Goal: Information Seeking & Learning: Learn about a topic

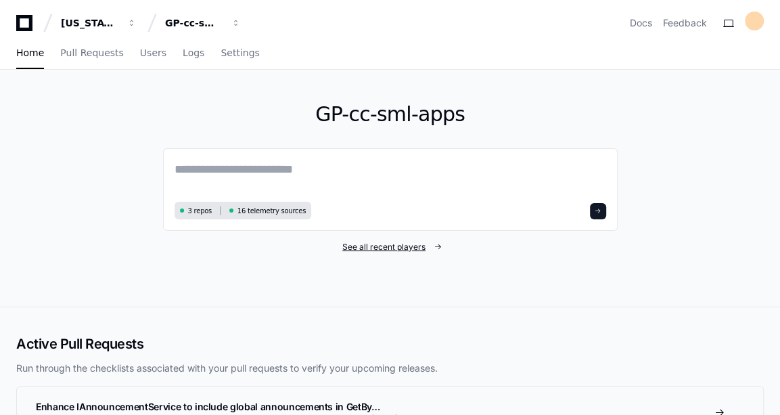
click at [391, 246] on span "See all recent players" at bounding box center [384, 247] width 83 height 11
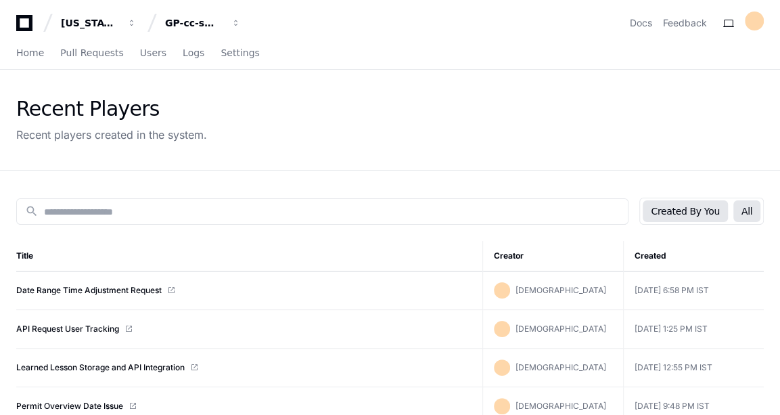
click at [749, 211] on button "All" at bounding box center [747, 211] width 27 height 22
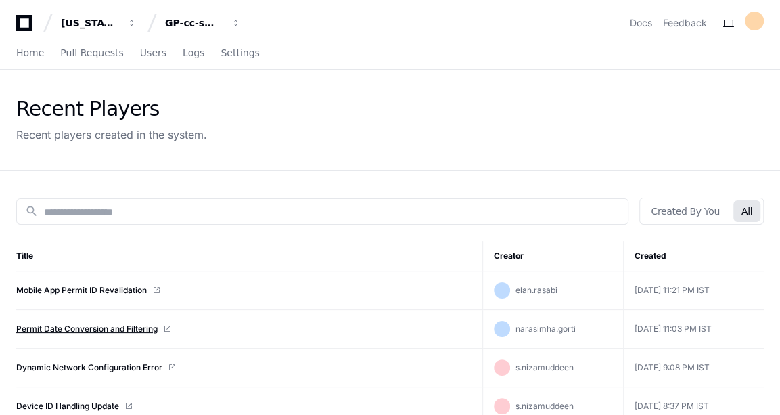
click at [76, 327] on link "Permit Date Conversion and Filtering" at bounding box center [86, 329] width 141 height 11
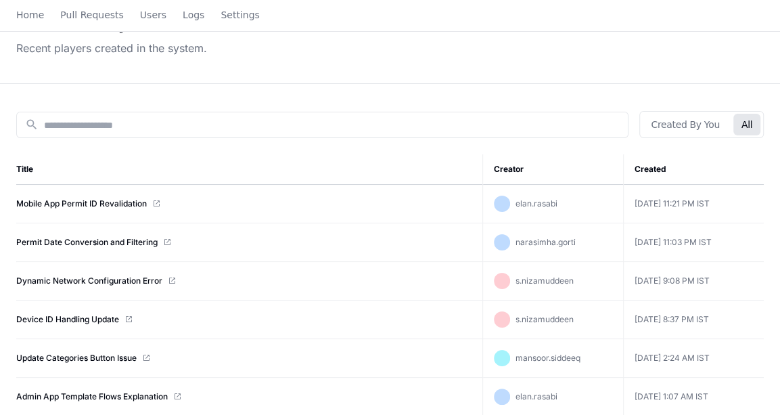
scroll to position [95, 0]
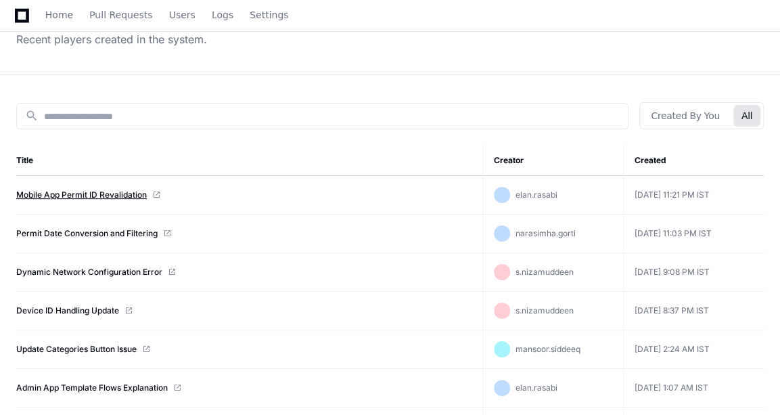
click at [90, 198] on link "Mobile App Permit ID Revalidation" at bounding box center [81, 195] width 131 height 11
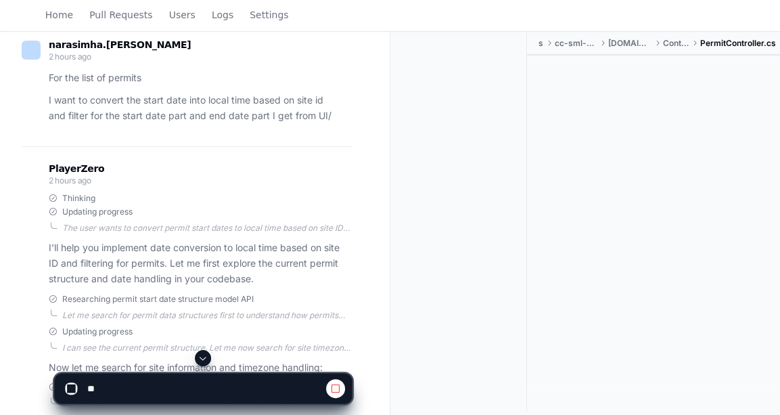
scroll to position [133, 0]
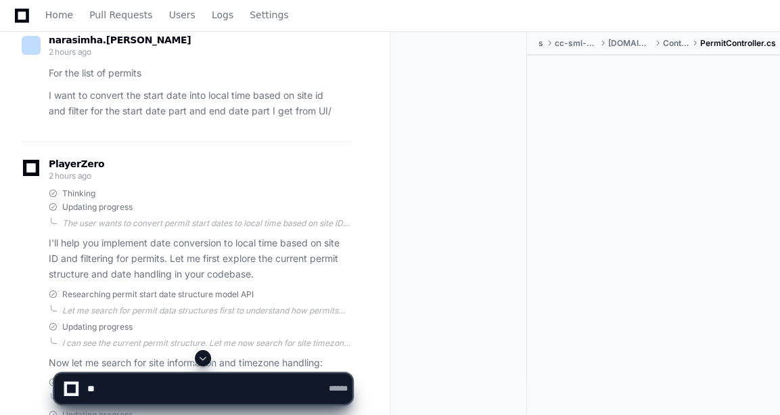
click at [202, 359] on span at bounding box center [203, 358] width 11 height 11
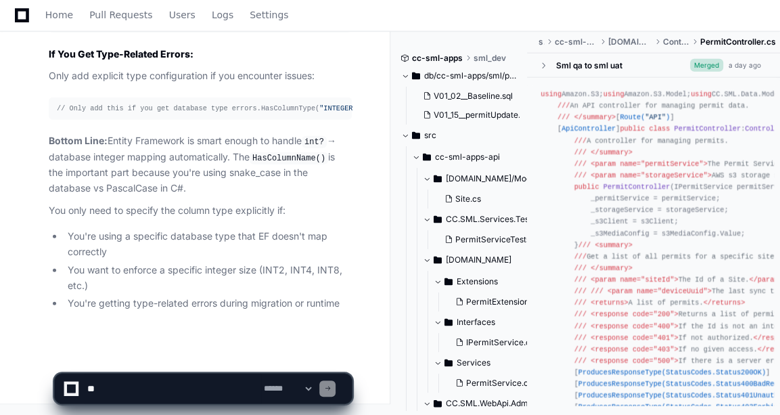
scroll to position [22810, 0]
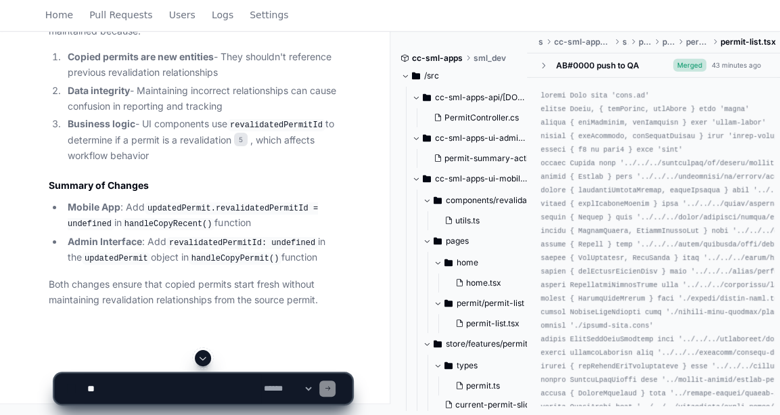
scroll to position [2899, 0]
